Goal: Book appointment/travel/reservation

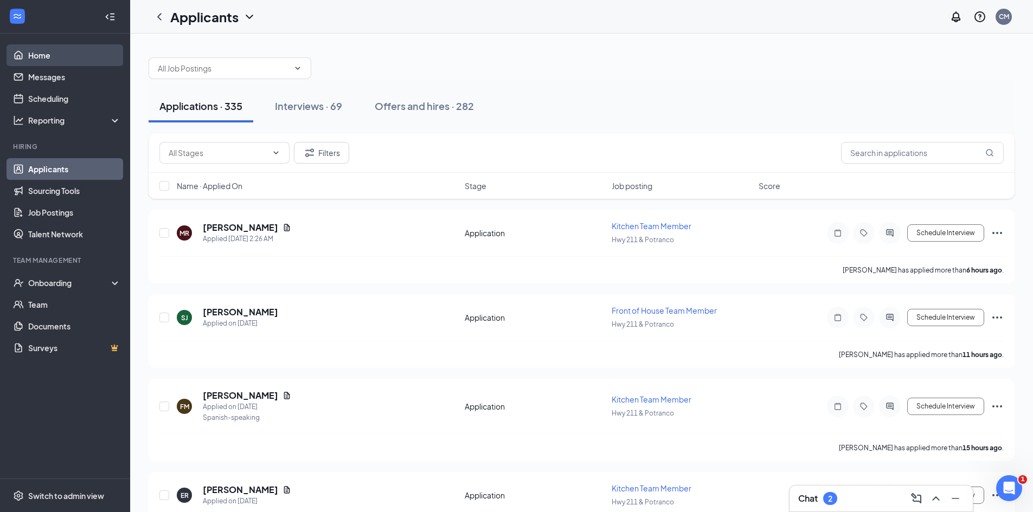
click at [57, 57] on link "Home" at bounding box center [74, 55] width 93 height 22
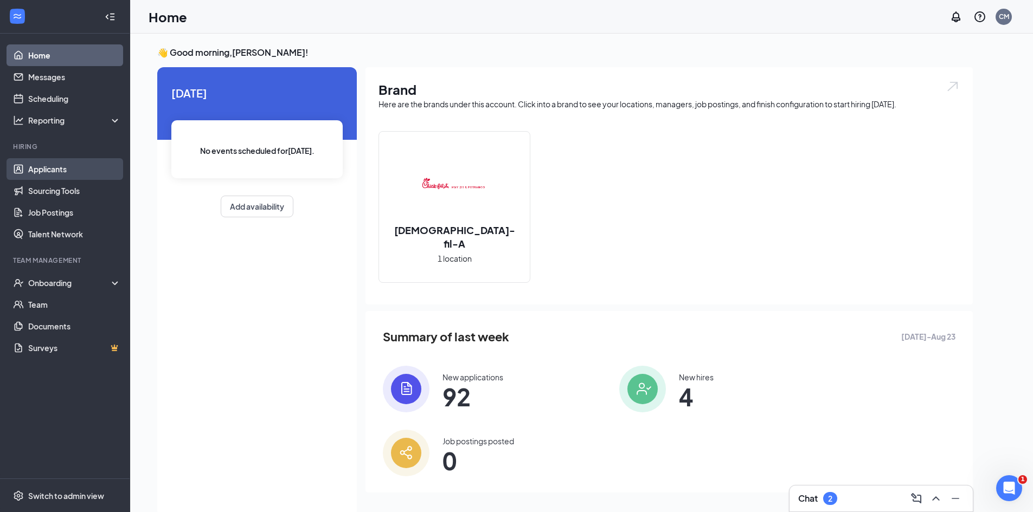
click at [49, 172] on link "Applicants" at bounding box center [74, 169] width 93 height 22
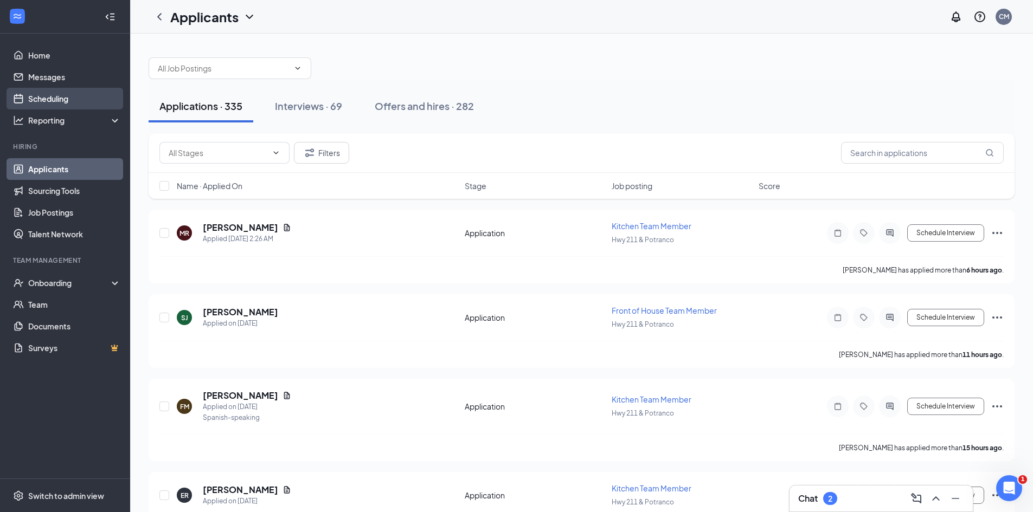
click at [50, 99] on link "Scheduling" at bounding box center [74, 99] width 93 height 22
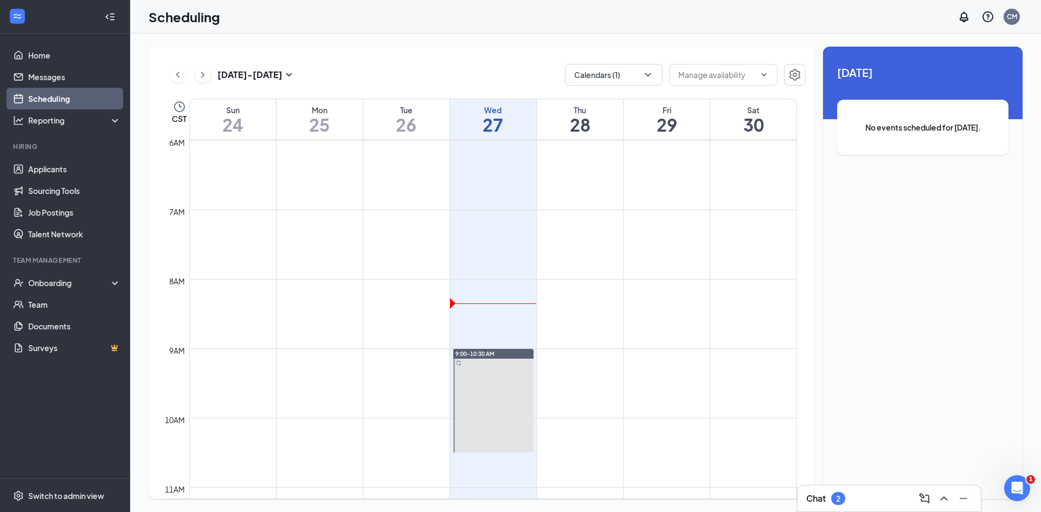
scroll to position [370, 0]
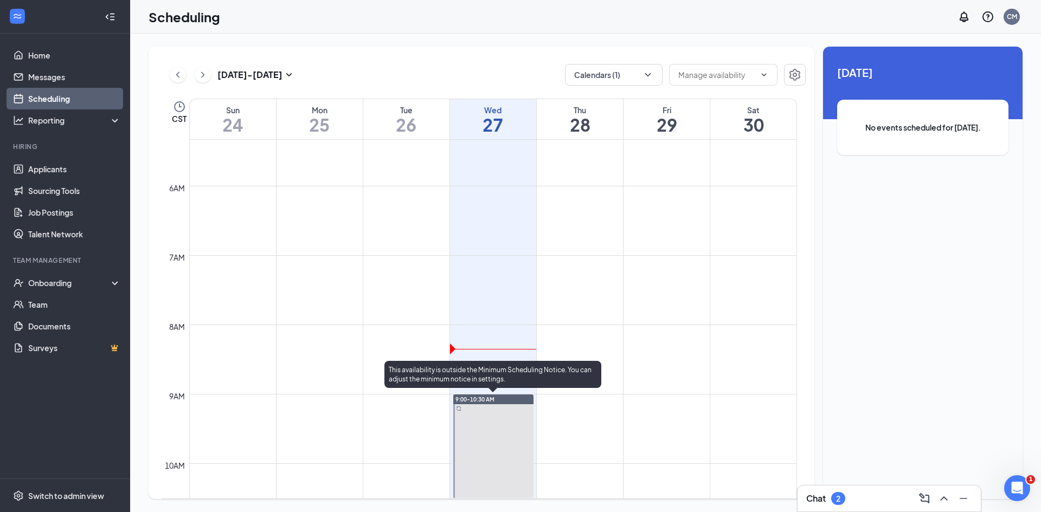
click at [507, 403] on div "9:00-10:30 AM" at bounding box center [493, 400] width 80 height 10
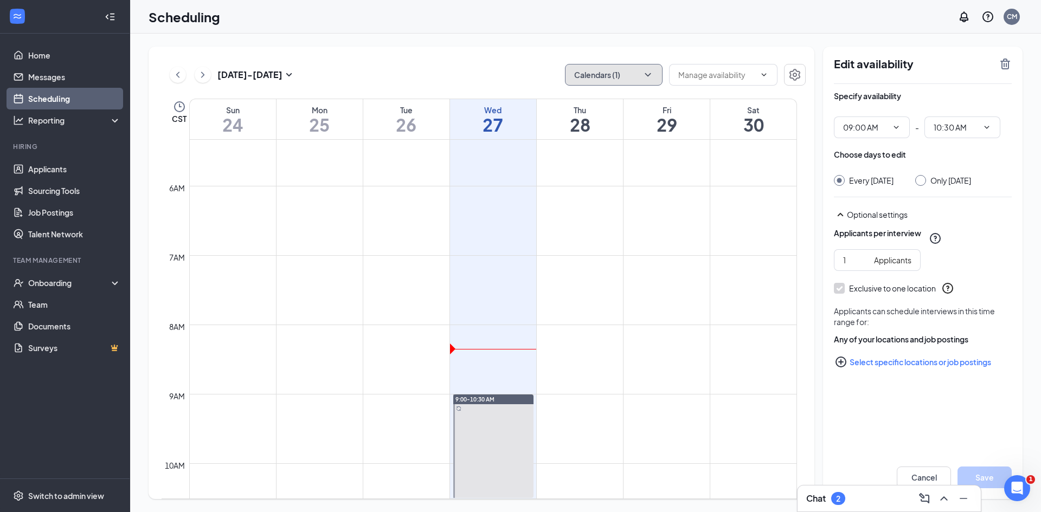
click at [642, 78] on button "Calendars (1)" at bounding box center [614, 75] width 98 height 22
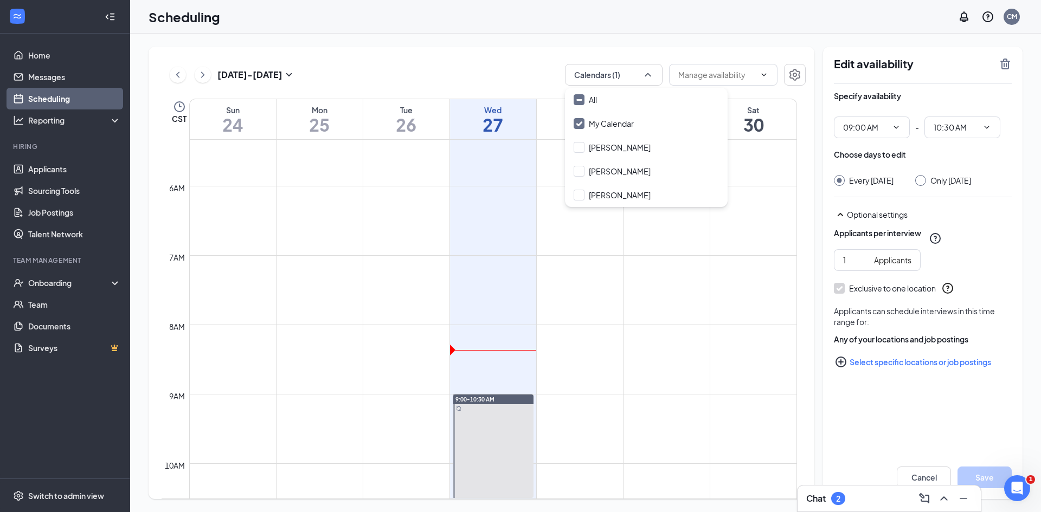
click at [452, 61] on div "[DATE] - [DATE] Calendars (1) CST Sun 24 Mon 25 Tue 26 Wed 27 Thu 28 Fri 29 Sat…" at bounding box center [482, 273] width 666 height 453
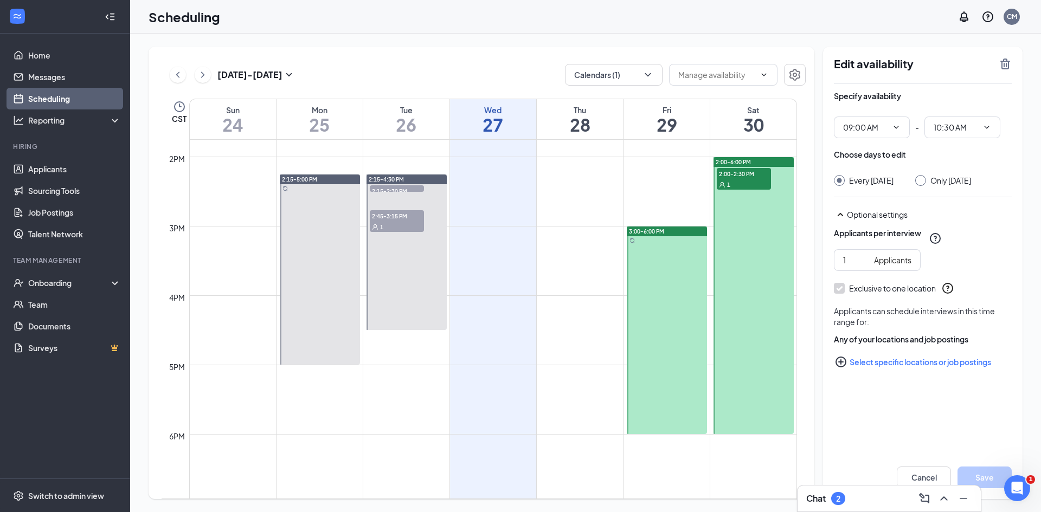
scroll to position [858, 0]
